Goal: Task Accomplishment & Management: Use online tool/utility

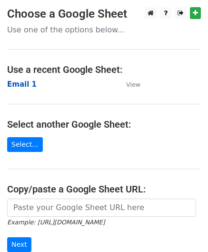
click at [16, 86] on strong "Email 1" at bounding box center [22, 84] width 30 height 9
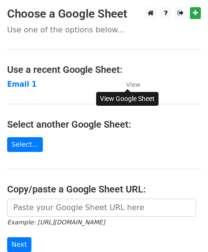
click at [131, 85] on small "View" at bounding box center [133, 84] width 14 height 7
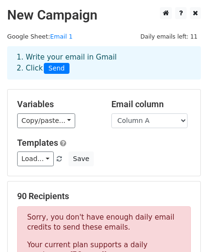
click at [169, 33] on span "Daily emails left: 11" at bounding box center [169, 36] width 64 height 10
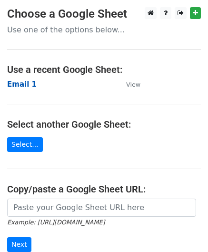
click at [13, 86] on strong "Email 1" at bounding box center [22, 84] width 30 height 9
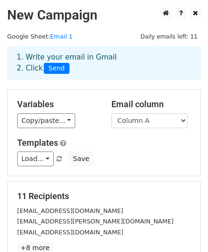
click at [52, 67] on span "Send" at bounding box center [57, 68] width 26 height 11
click at [53, 63] on span "Send" at bounding box center [57, 68] width 26 height 11
click at [56, 72] on span "Send" at bounding box center [57, 68] width 26 height 11
click at [56, 66] on span "Send" at bounding box center [57, 68] width 26 height 11
click at [54, 68] on span "Send" at bounding box center [57, 68] width 26 height 11
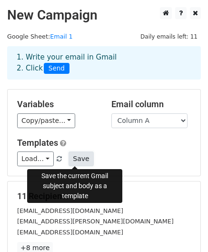
click at [72, 156] on button "Save" at bounding box center [81, 158] width 25 height 15
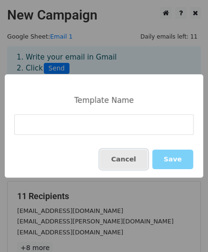
click at [130, 158] on button "Cancel" at bounding box center [124, 160] width 48 height 20
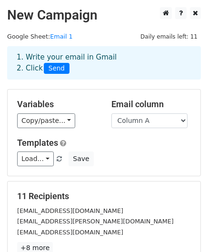
scroll to position [154, 0]
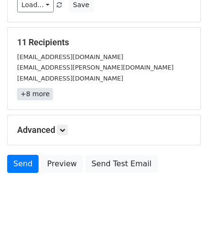
click at [35, 89] on link "+8 more" at bounding box center [35, 94] width 36 height 12
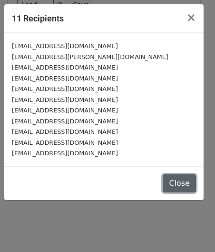
click at [188, 188] on button "Close" at bounding box center [179, 183] width 33 height 18
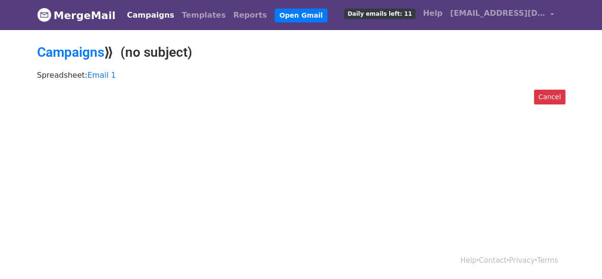
click at [151, 73] on p "Spreadsheet: Email 1" at bounding box center [301, 75] width 529 height 10
click at [151, 60] on div "Campaigns ⟫ (no subject)" at bounding box center [301, 54] width 543 height 21
